Goal: Transaction & Acquisition: Download file/media

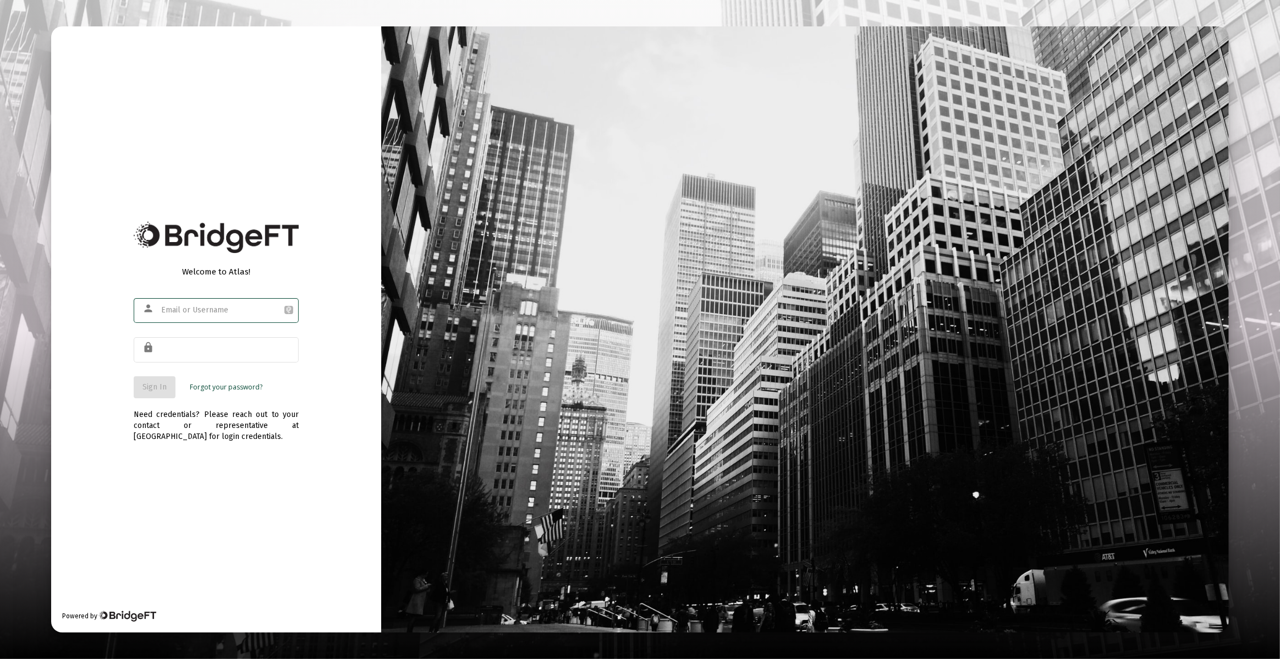
type input "[PERSON_NAME][EMAIL_ADDRESS][DOMAIN_NAME]"
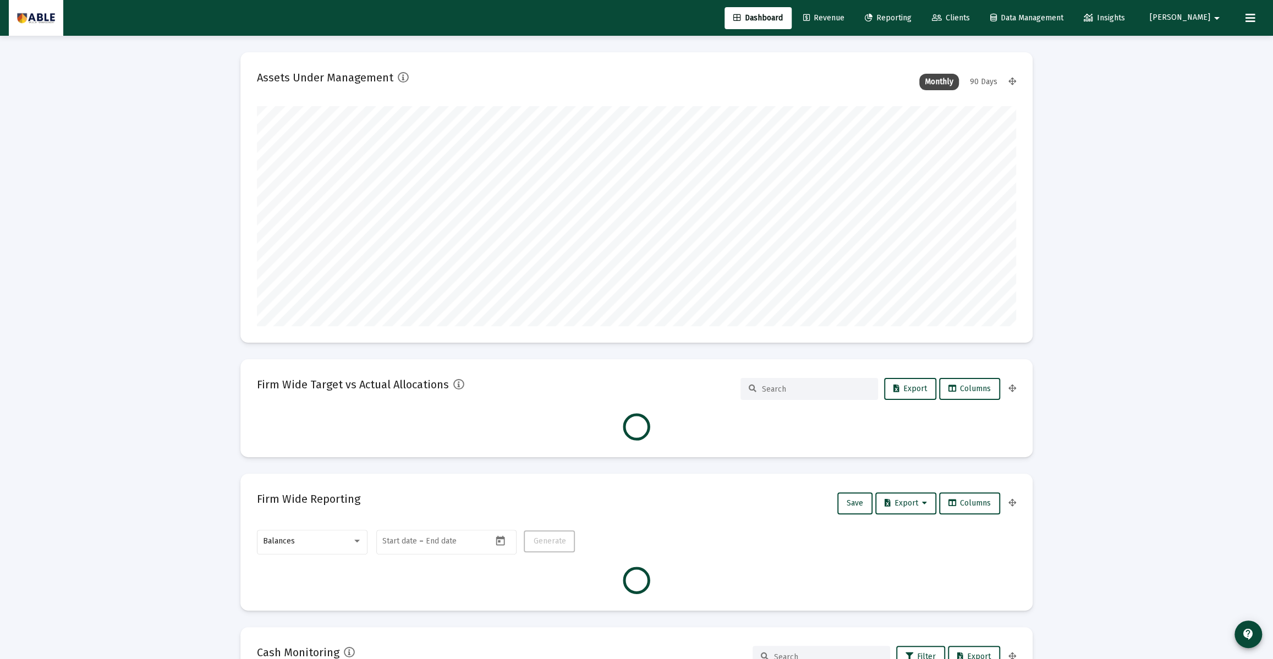
scroll to position [220, 409]
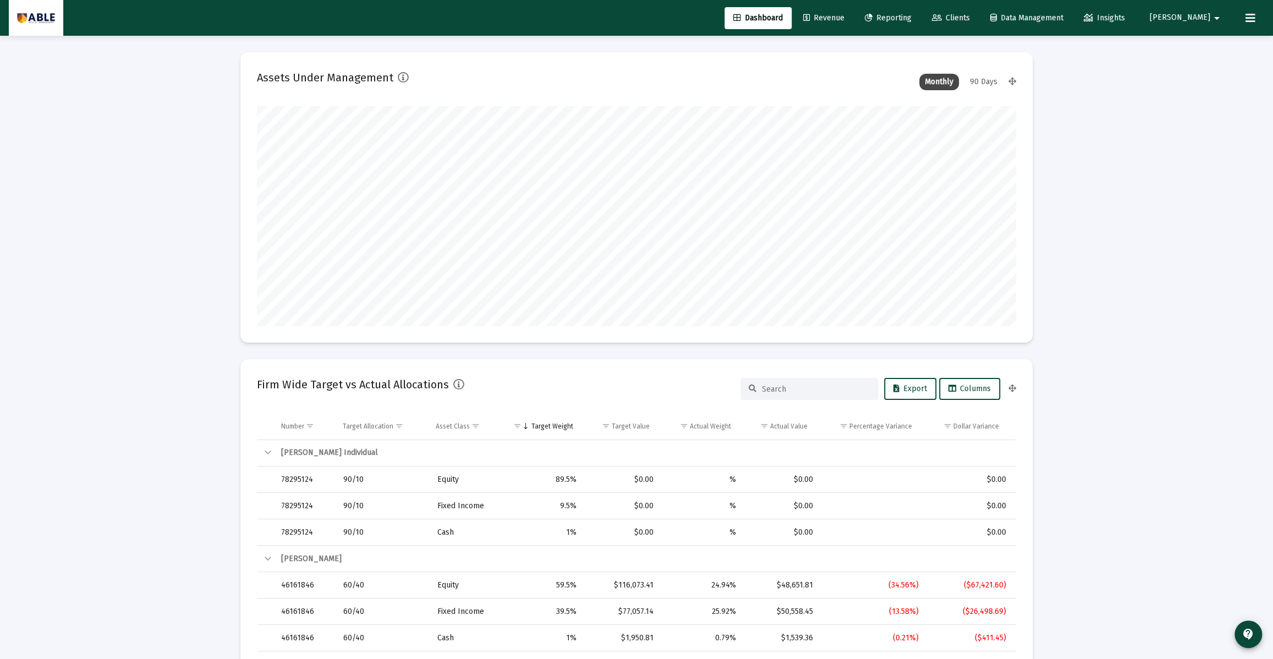
type input "[DATE]"
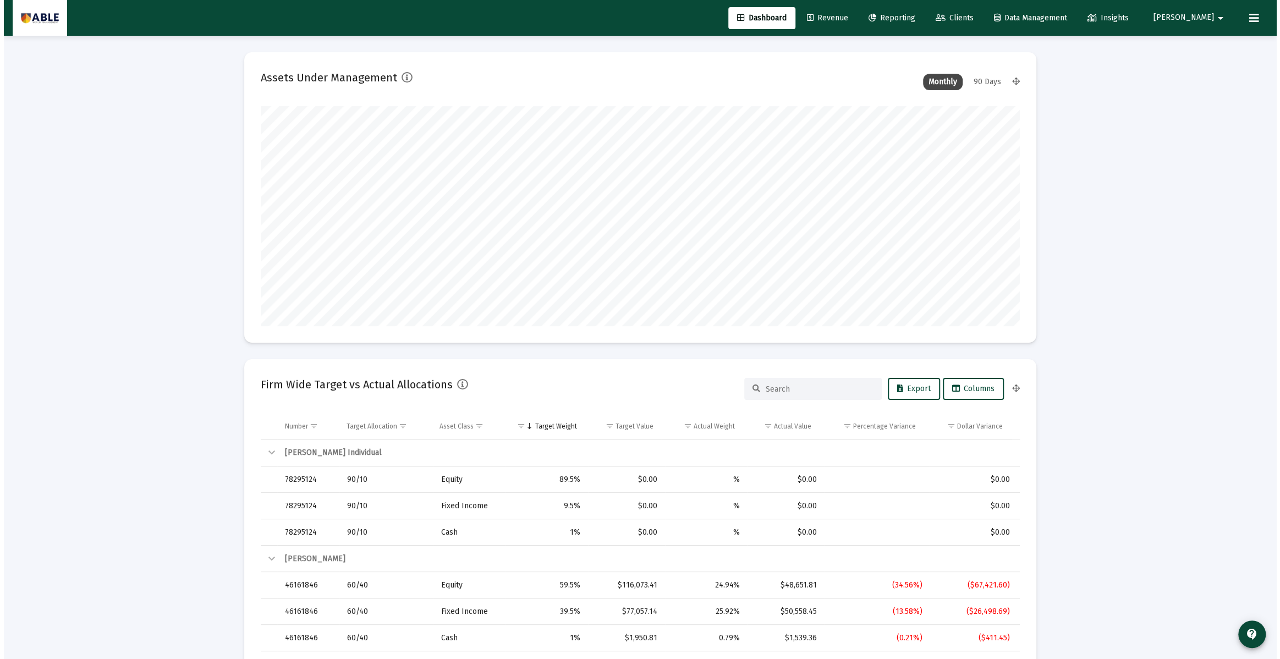
scroll to position [220, 354]
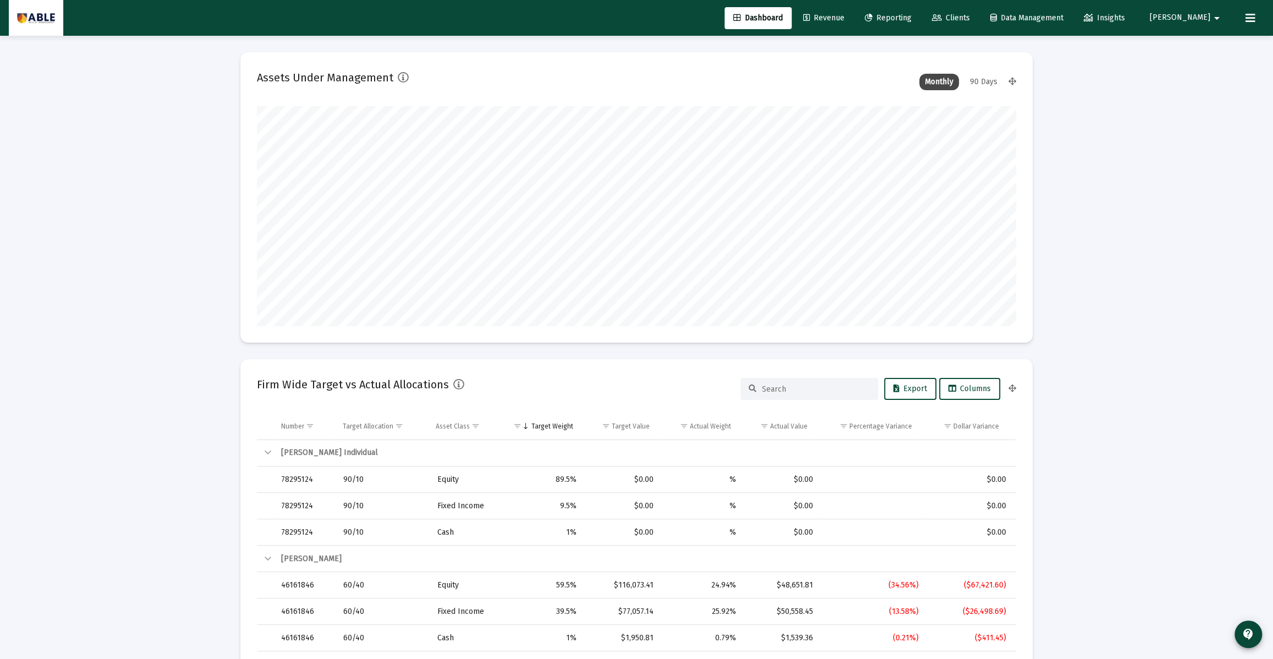
click at [802, 381] on div at bounding box center [809, 389] width 138 height 22
click at [802, 391] on input at bounding box center [816, 388] width 108 height 9
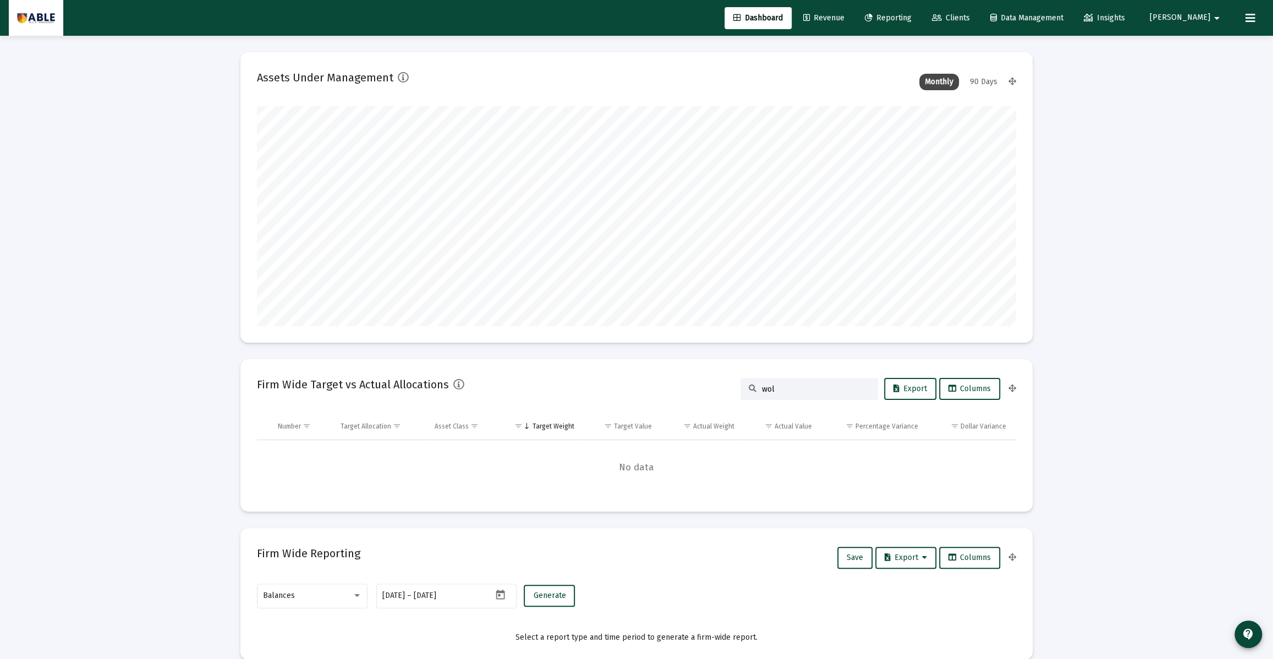
type input "wol"
click at [920, 10] on link "Reporting" at bounding box center [888, 18] width 64 height 22
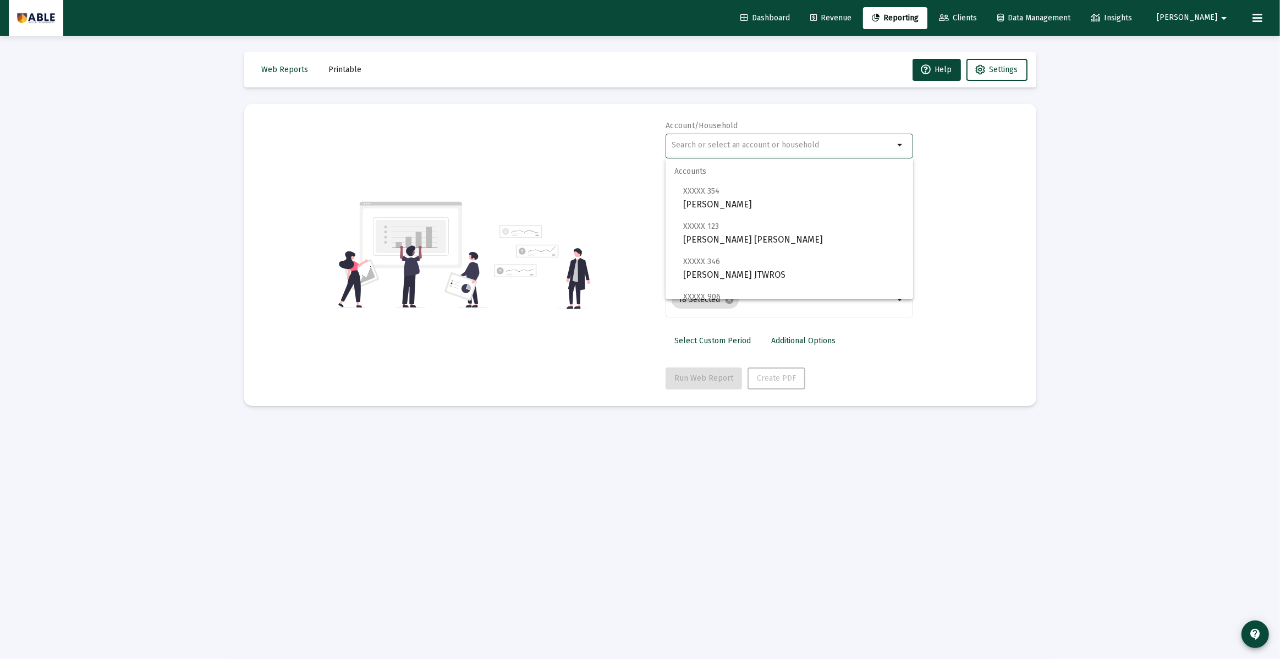
click at [725, 144] on input "text" at bounding box center [783, 145] width 223 height 9
click at [716, 193] on span "XXXXX 290" at bounding box center [701, 190] width 37 height 9
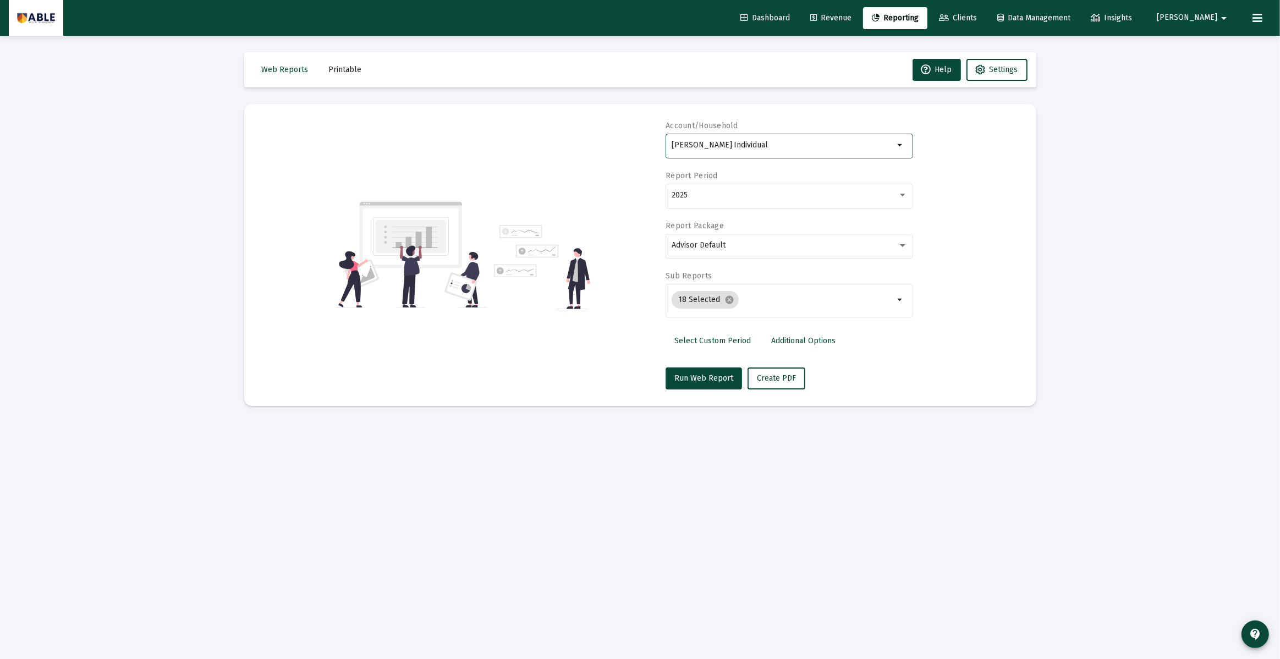
click at [788, 150] on div "[PERSON_NAME] Individual" at bounding box center [783, 144] width 223 height 27
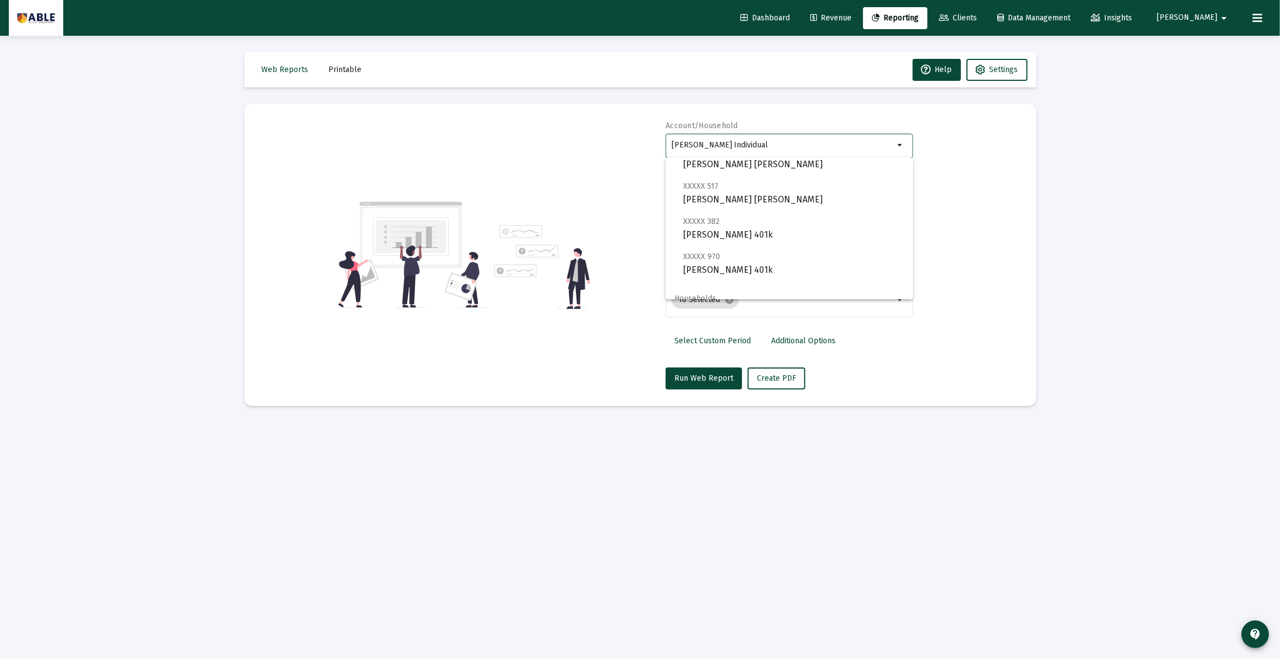
scroll to position [237, 0]
click at [780, 284] on span "[PERSON_NAME] Household" at bounding box center [793, 286] width 221 height 26
type input "[PERSON_NAME] Household"
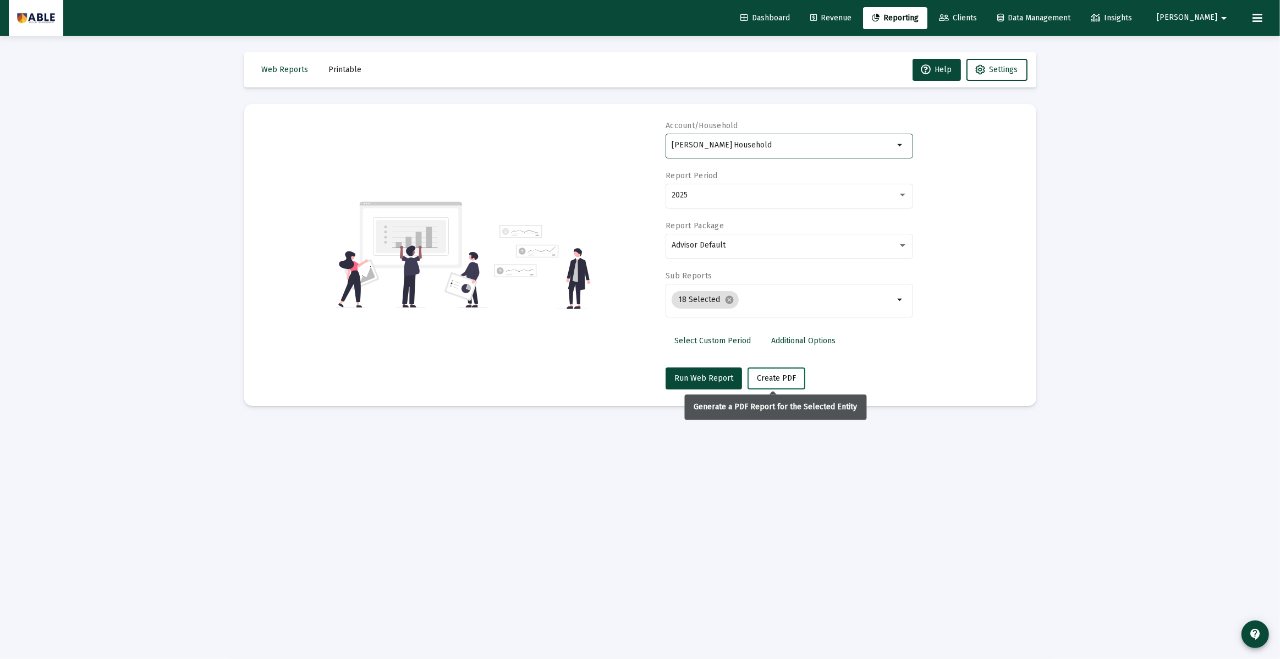
click at [771, 379] on span "Create PDF" at bounding box center [776, 377] width 39 height 9
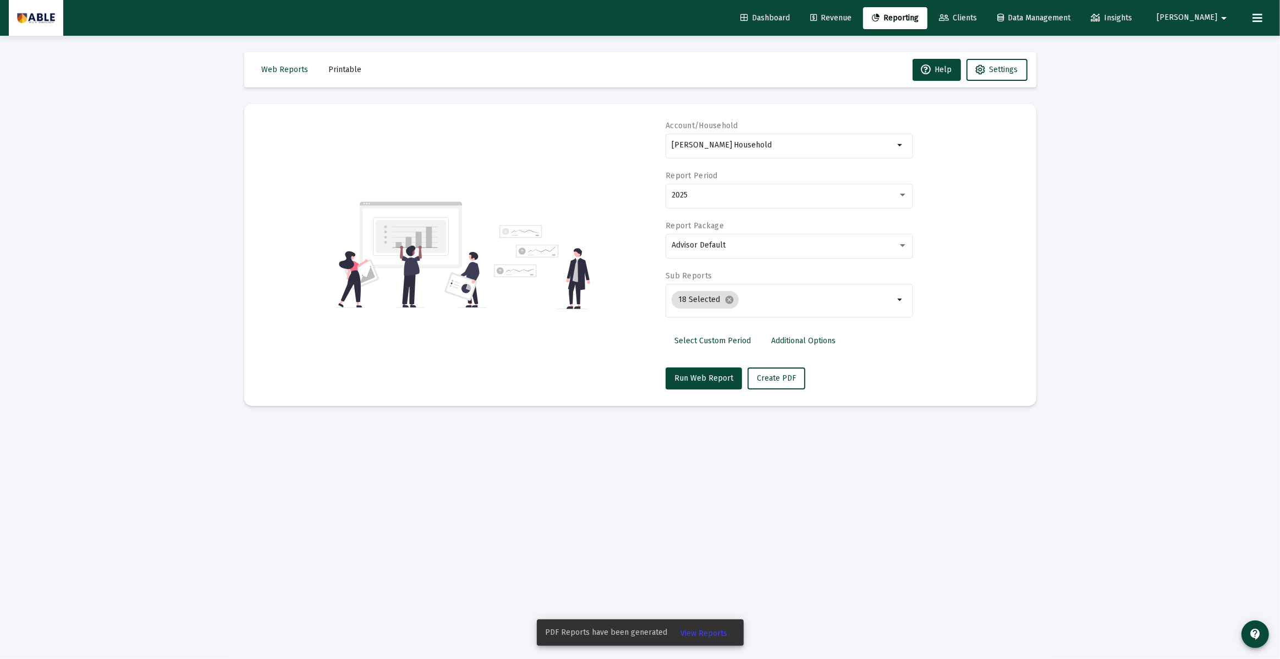
click at [699, 633] on span "View Reports" at bounding box center [704, 633] width 47 height 9
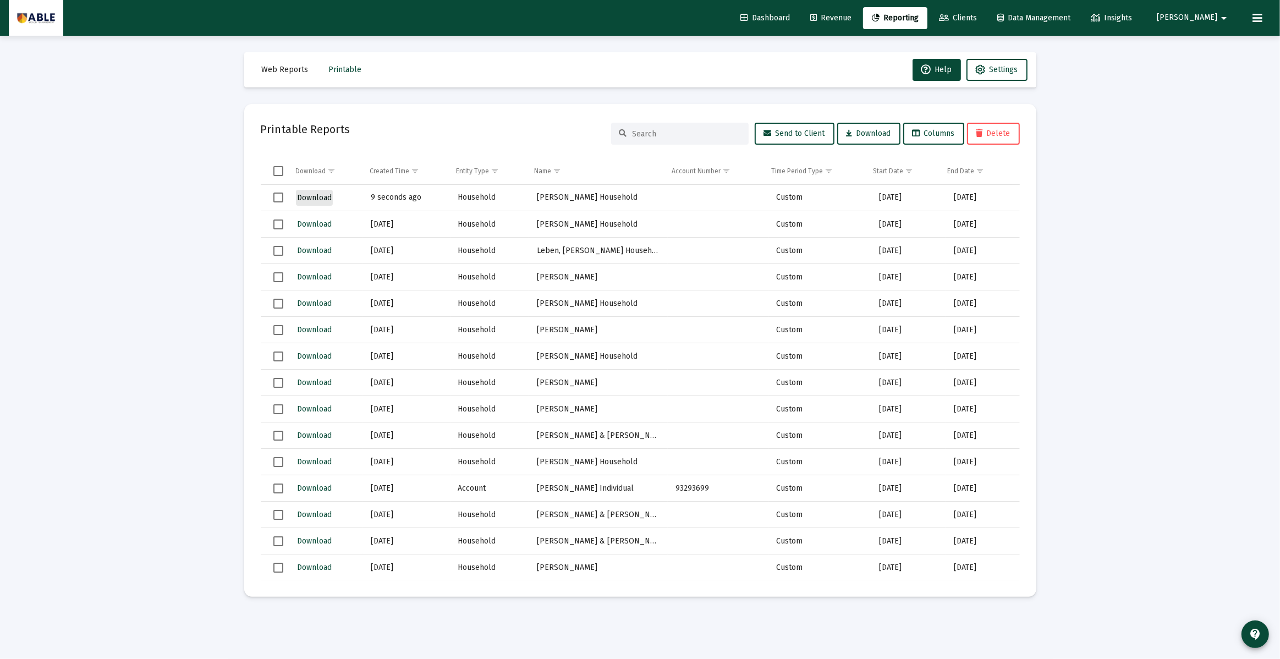
click at [322, 196] on span "Download" at bounding box center [314, 197] width 35 height 9
